Goal: Transaction & Acquisition: Purchase product/service

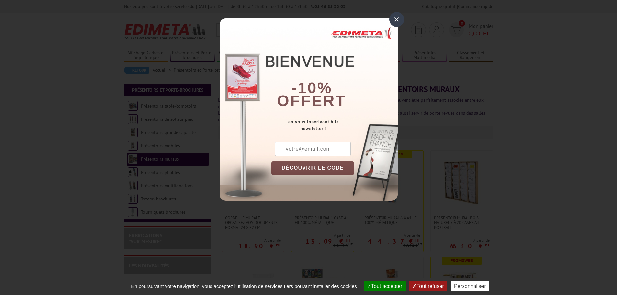
click at [402, 21] on div "×" at bounding box center [397, 19] width 15 height 15
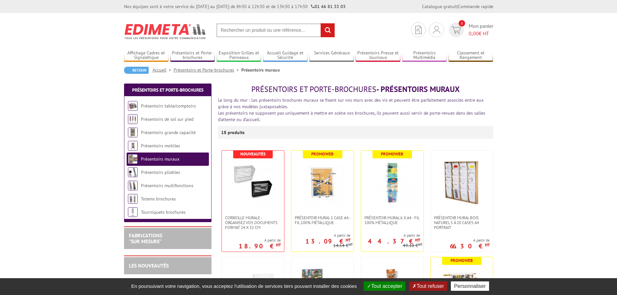
click at [303, 31] on input "text" at bounding box center [275, 30] width 119 height 14
paste input "PORTE-AFFICHES / PORTE-MESSAGES DOUBLE- FACES 8 X A4 SUR PIED"
type input "PORTE-AFFICHES / PORTE-MESSAGES DOUBLE- FACES 8 X A4 SUR PIED"
click at [321, 23] on input "rechercher" at bounding box center [328, 30] width 14 height 14
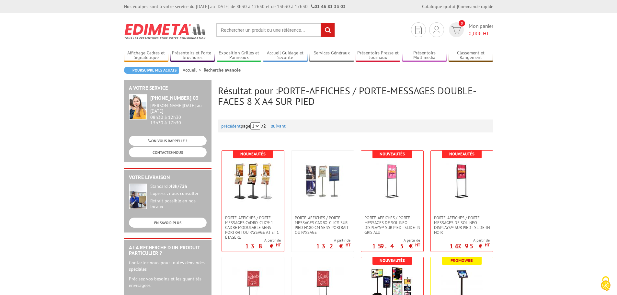
click at [284, 33] on input "text" at bounding box center [275, 30] width 119 height 14
paste input "214154"
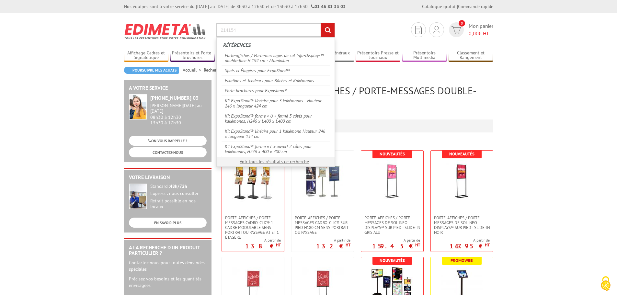
type input "214154"
click at [331, 27] on input "rechercher" at bounding box center [328, 30] width 14 height 14
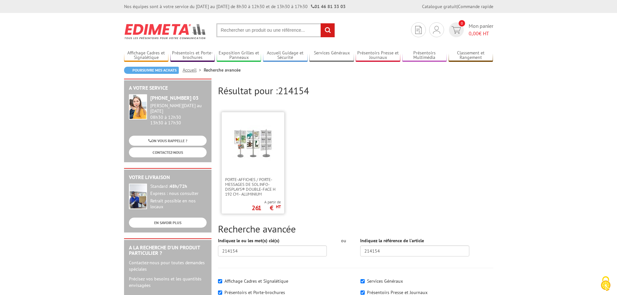
click at [272, 147] on img at bounding box center [253, 143] width 42 height 42
